Goal: Information Seeking & Learning: Learn about a topic

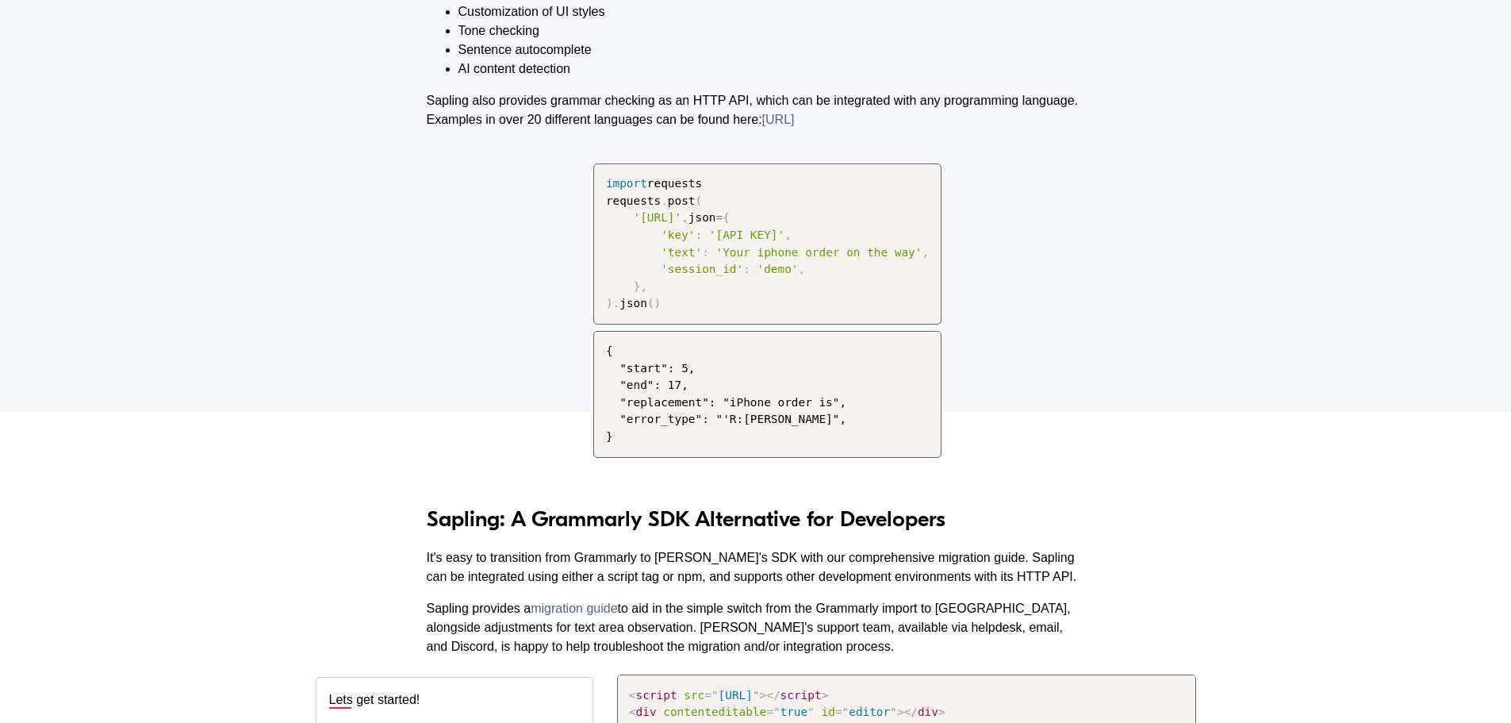
scroll to position [1587, 0]
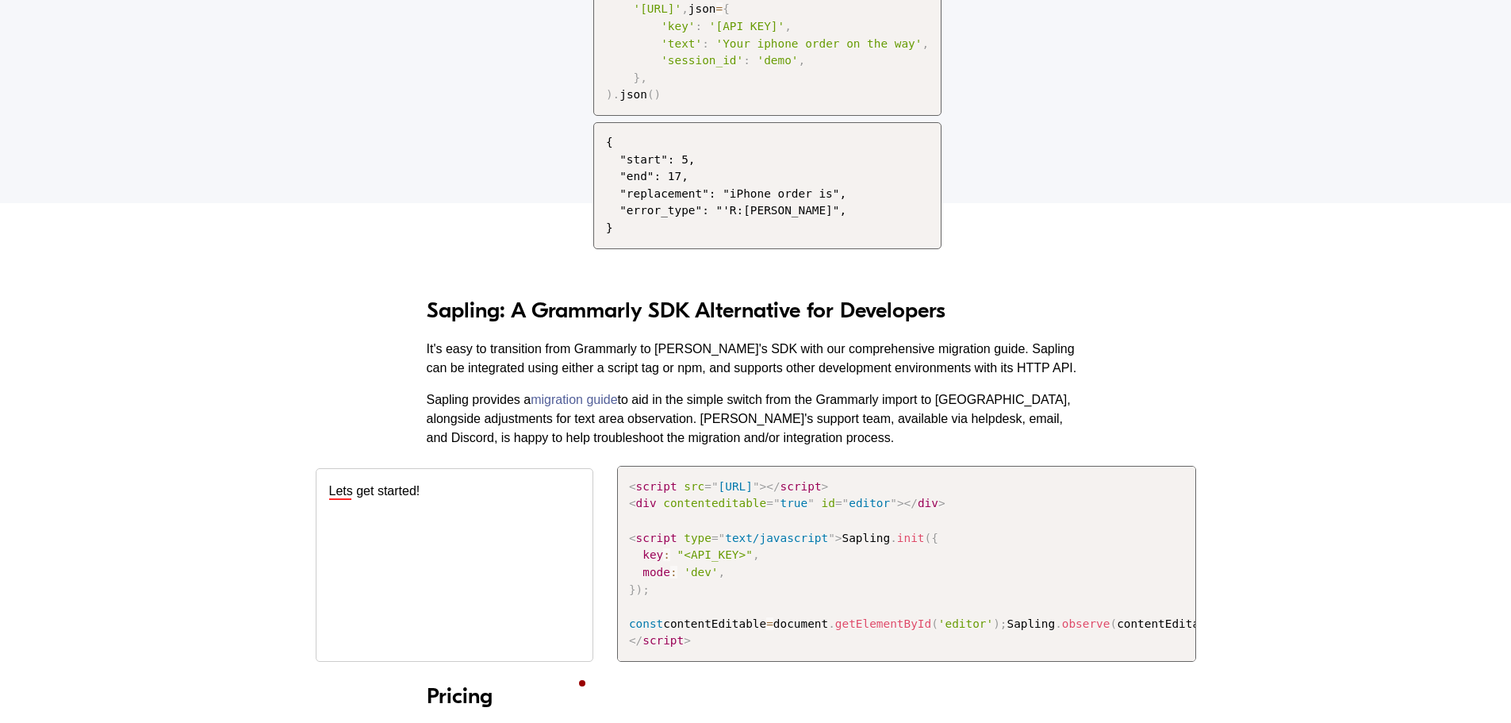
click at [448, 318] on h3 "Sapling: A Grammarly SDK Alternative for Developers" at bounding box center [756, 310] width 658 height 27
copy h3 "Sapling"
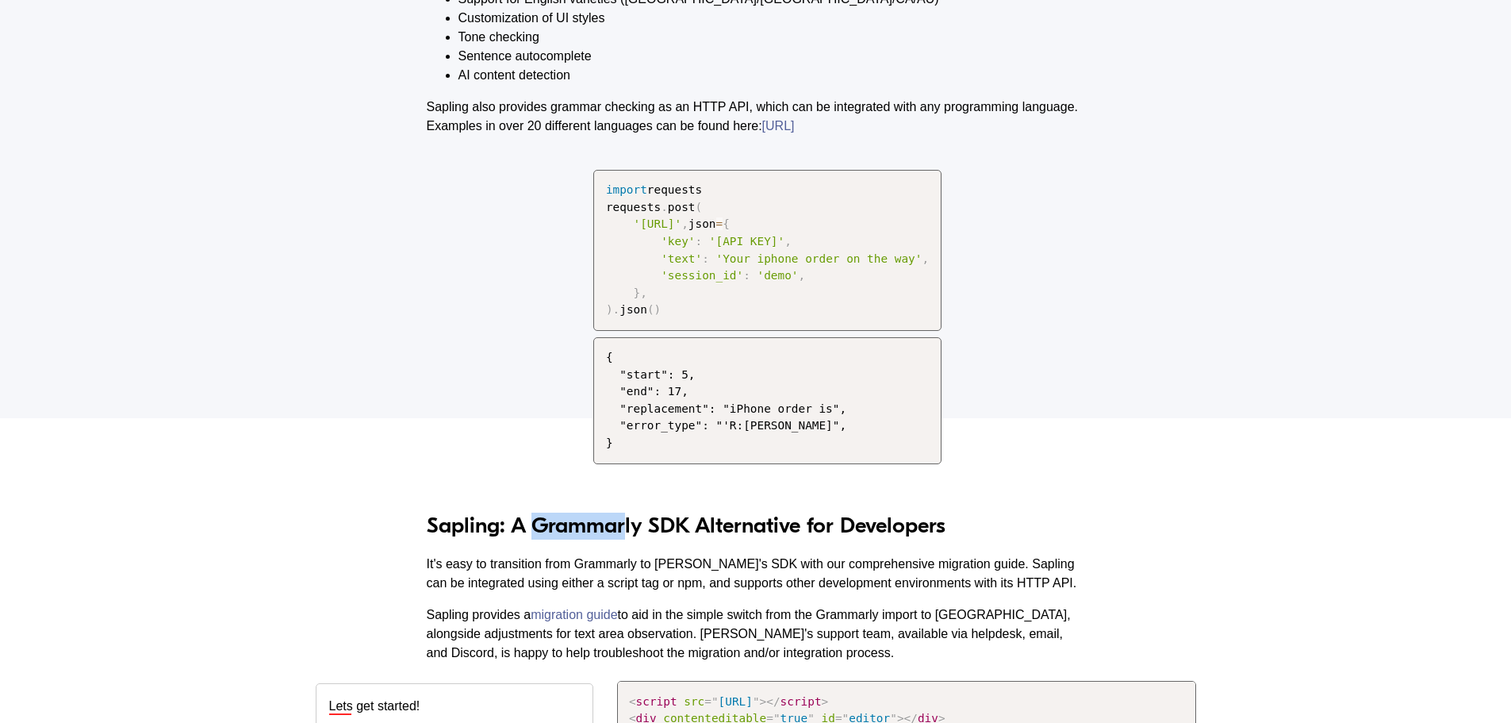
scroll to position [1031, 0]
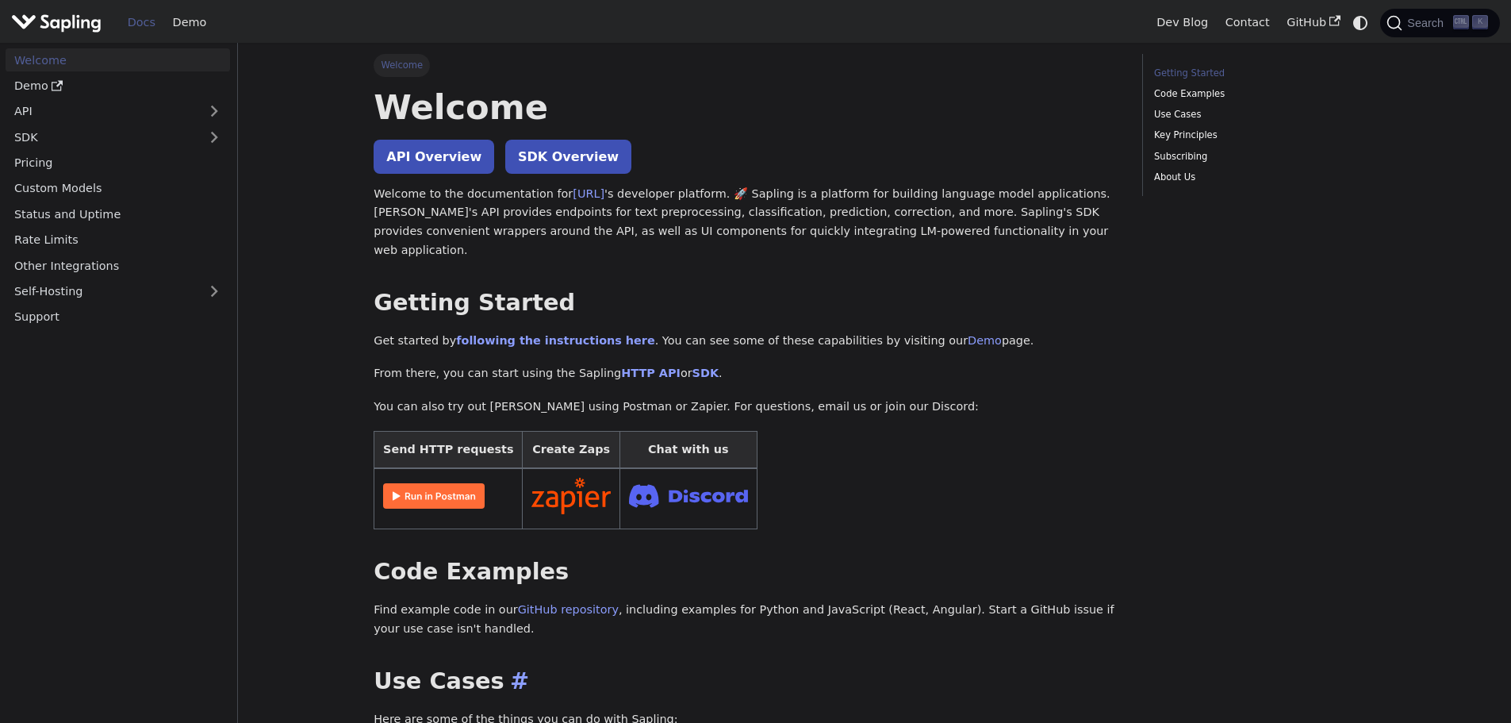
scroll to position [79, 0]
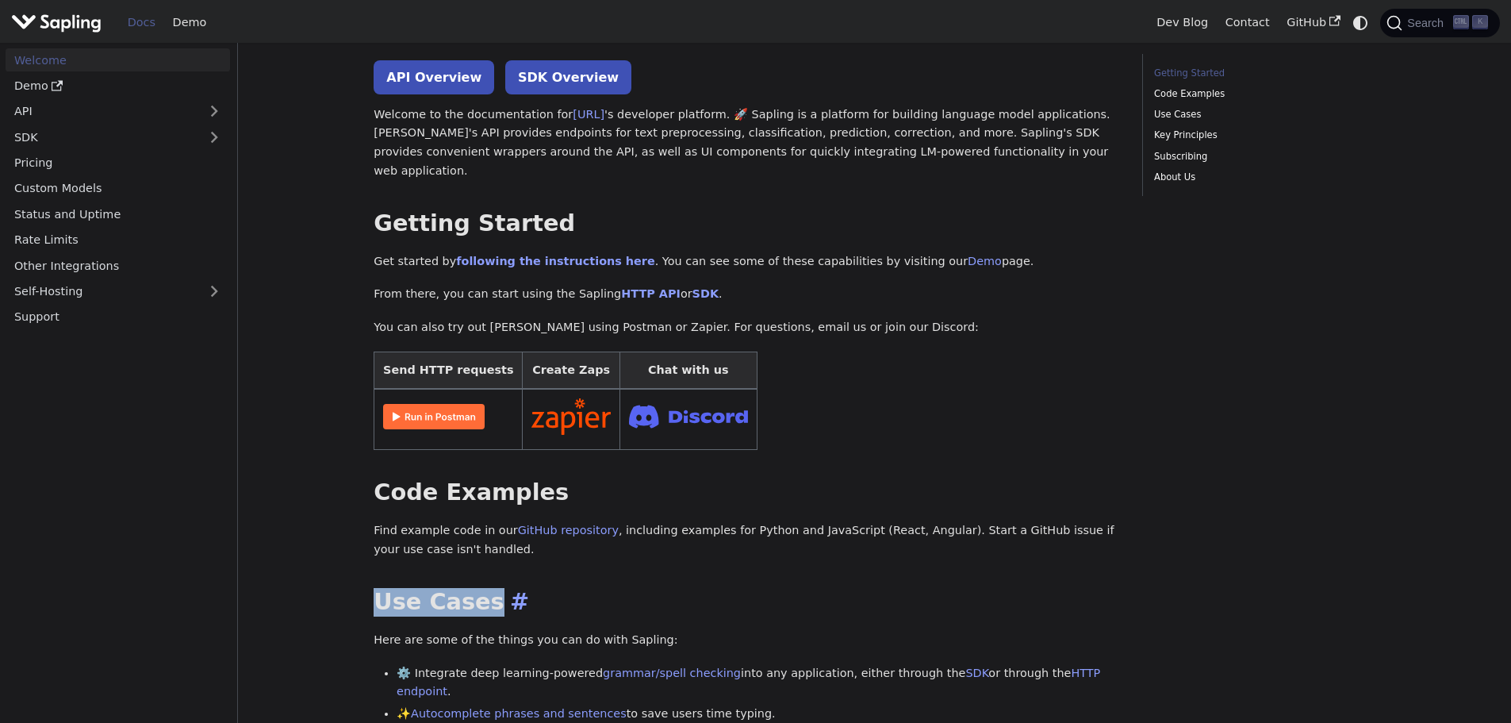
drag, startPoint x: 378, startPoint y: 581, endPoint x: 474, endPoint y: 581, distance: 96.0
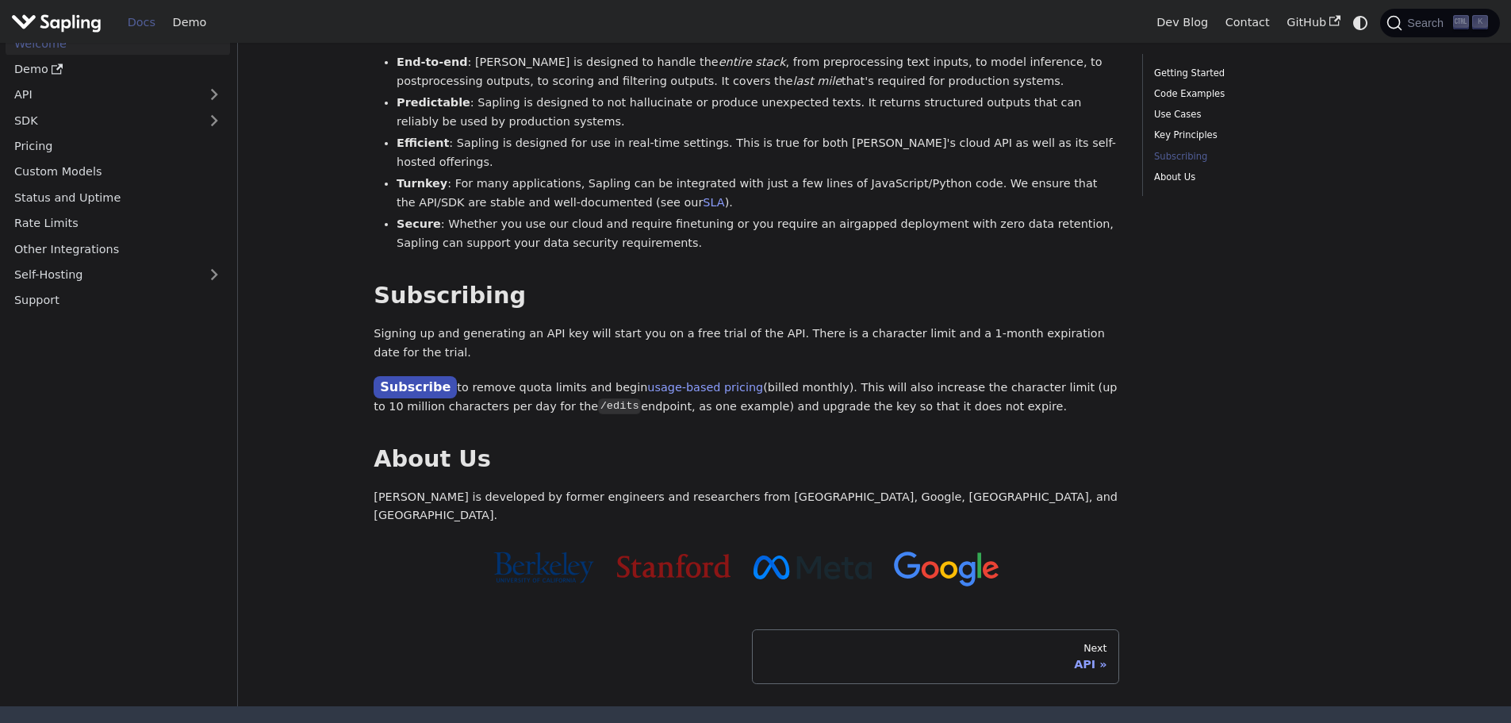
scroll to position [1109, 0]
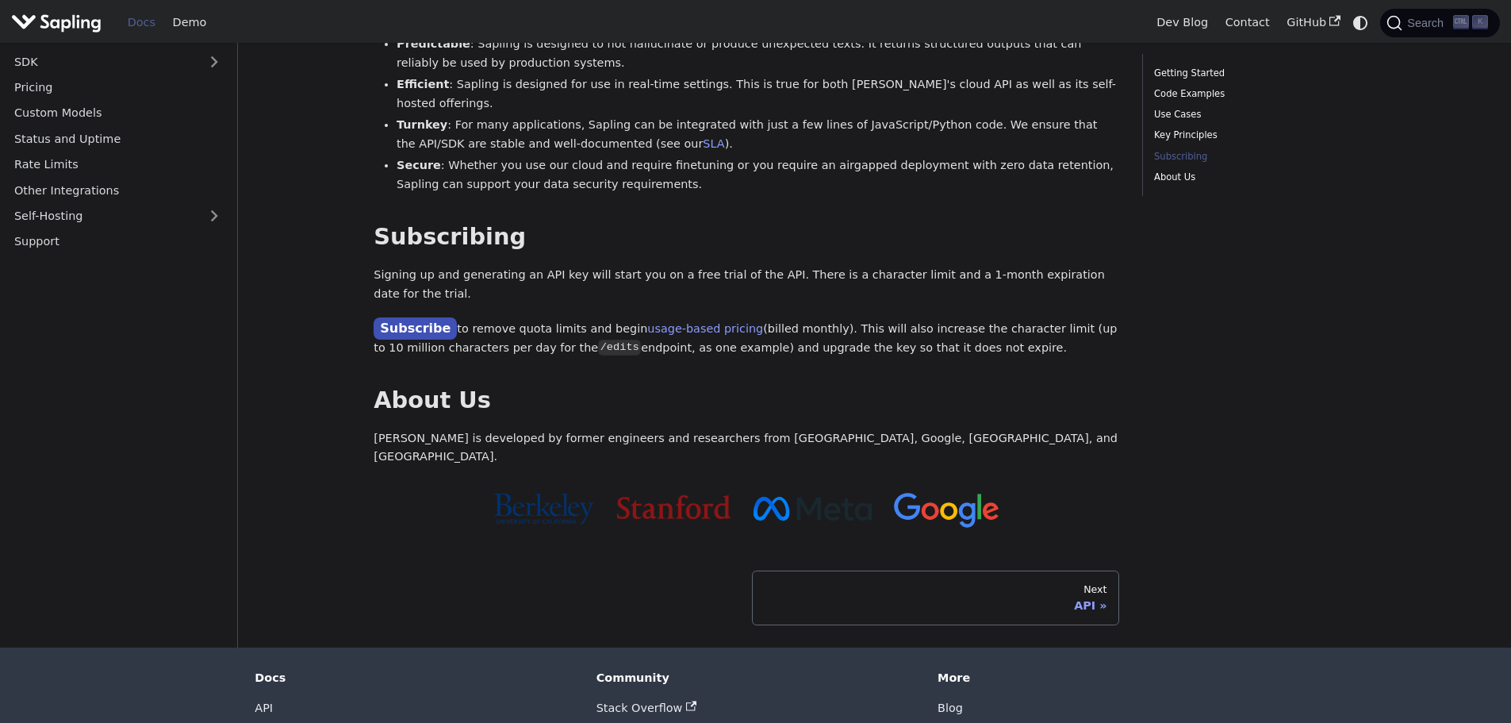
click at [1032, 481] on div at bounding box center [747, 509] width 746 height 56
click at [1042, 481] on div at bounding box center [747, 509] width 746 height 56
drag, startPoint x: 471, startPoint y: 329, endPoint x: 373, endPoint y: 329, distance: 98.4
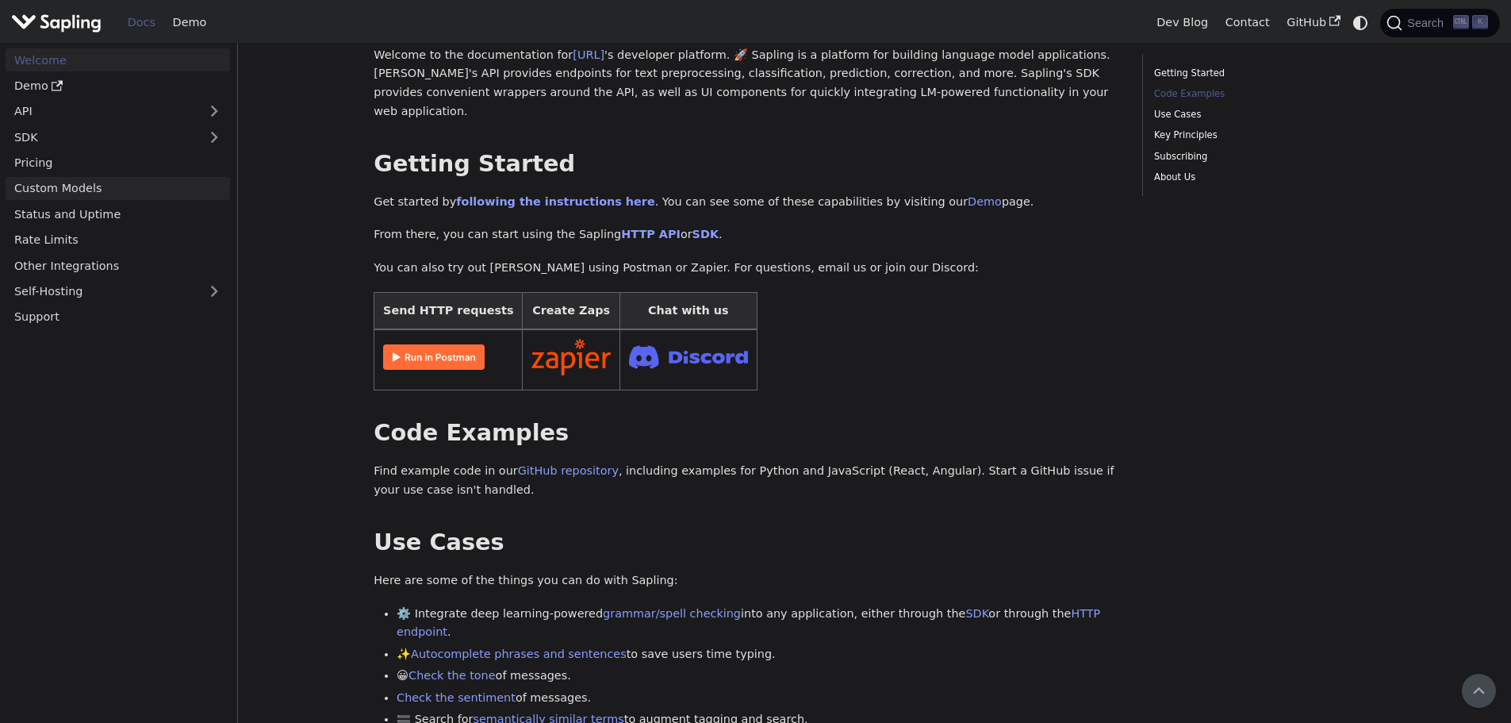
scroll to position [0, 0]
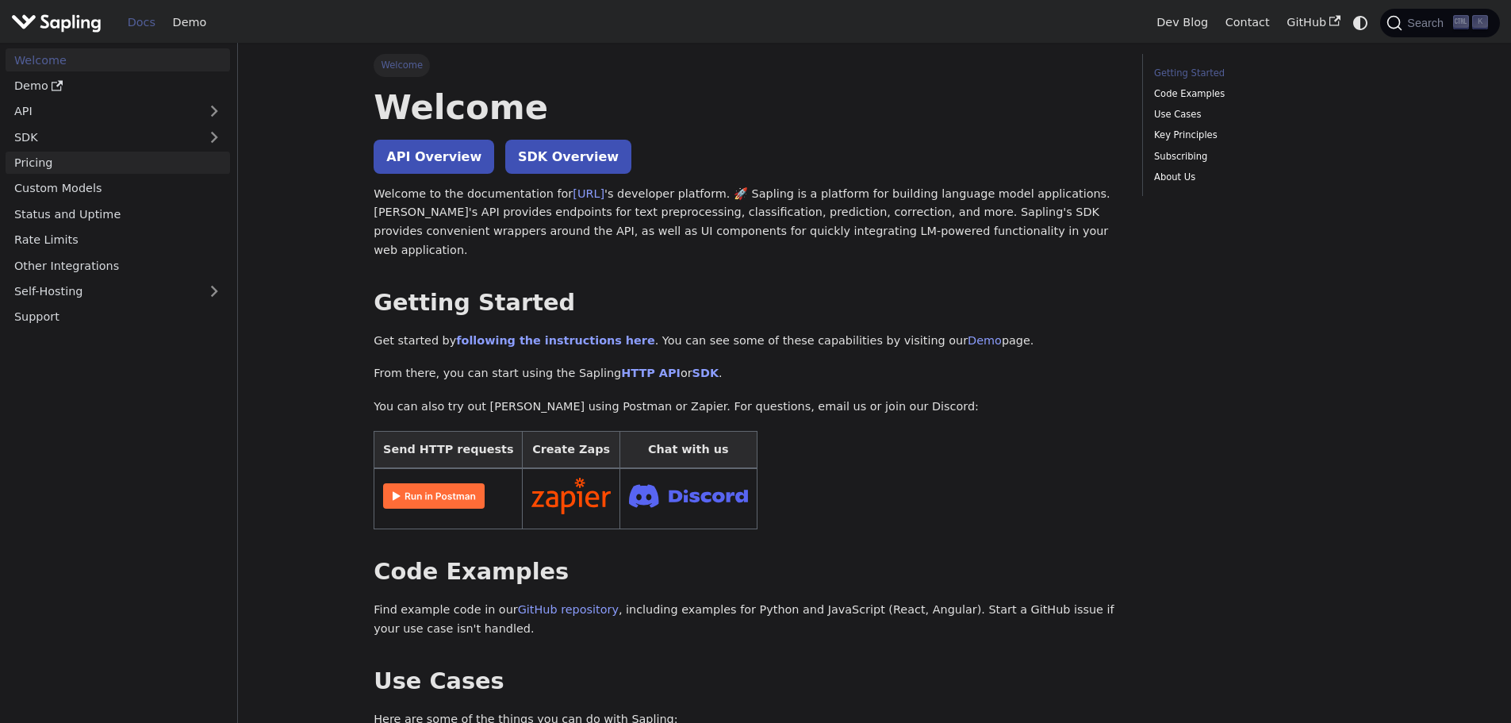
click at [60, 161] on link "Pricing" at bounding box center [118, 163] width 224 height 23
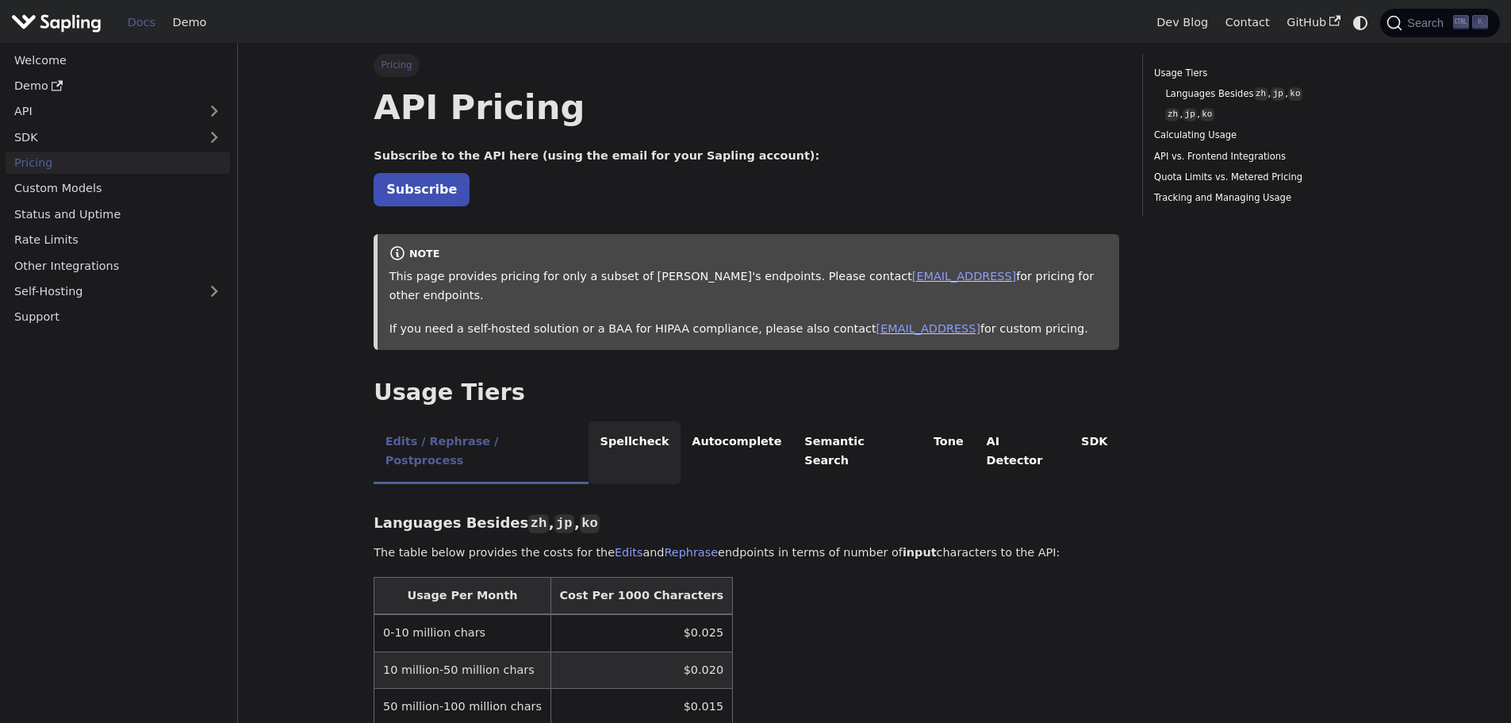
click at [610, 421] on li "Spellcheck" at bounding box center [635, 452] width 92 height 63
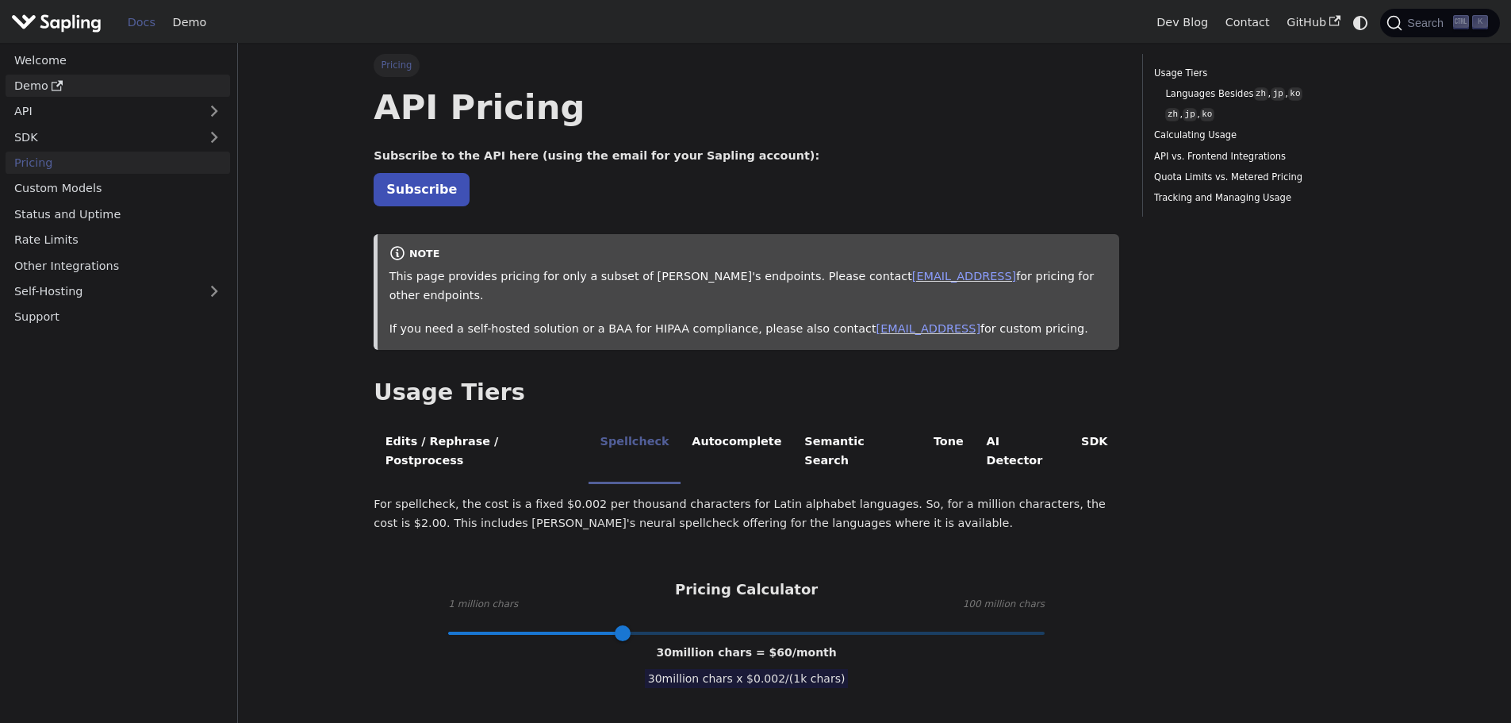
click at [37, 90] on link "Demo" at bounding box center [118, 86] width 224 height 23
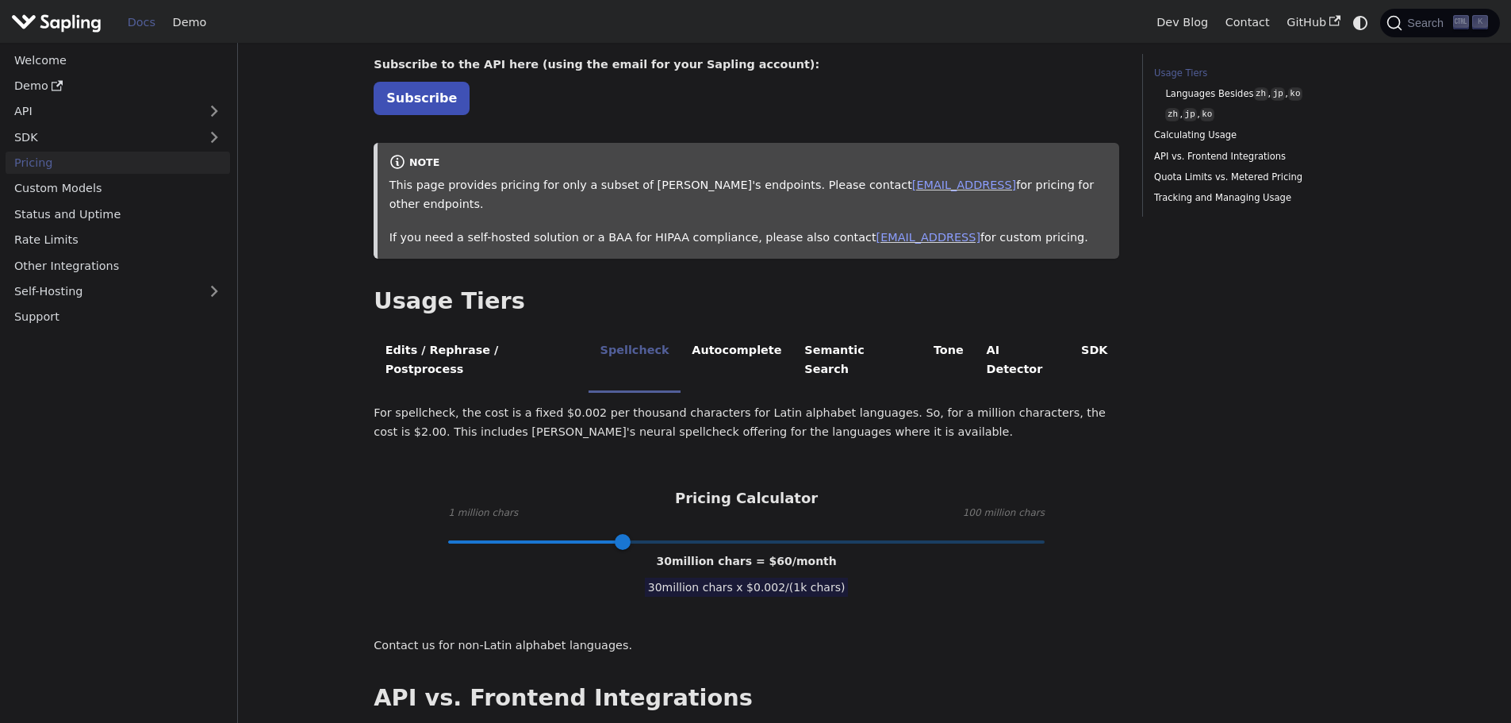
scroll to position [79, 0]
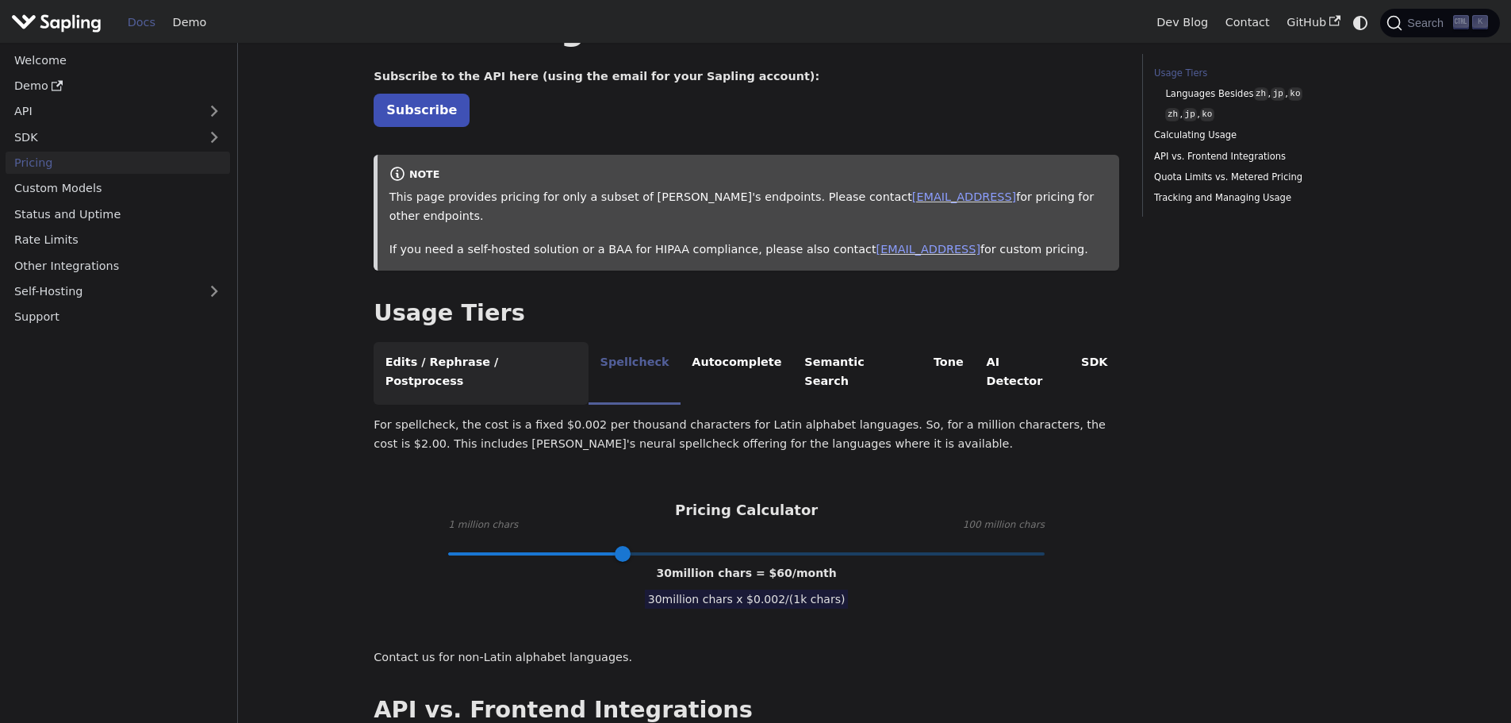
click at [466, 342] on li "Edits / Rephrase / Postprocess" at bounding box center [481, 373] width 215 height 63
